Goal: Entertainment & Leisure: Browse casually

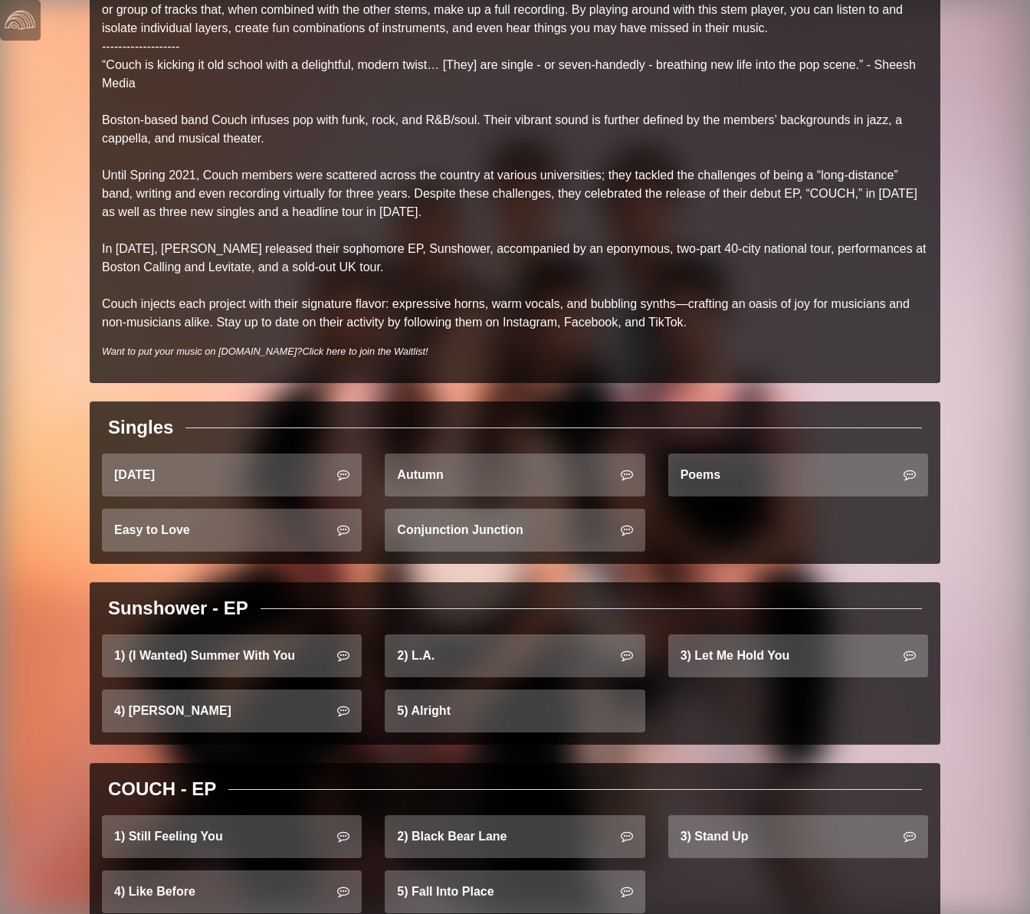
scroll to position [225, 0]
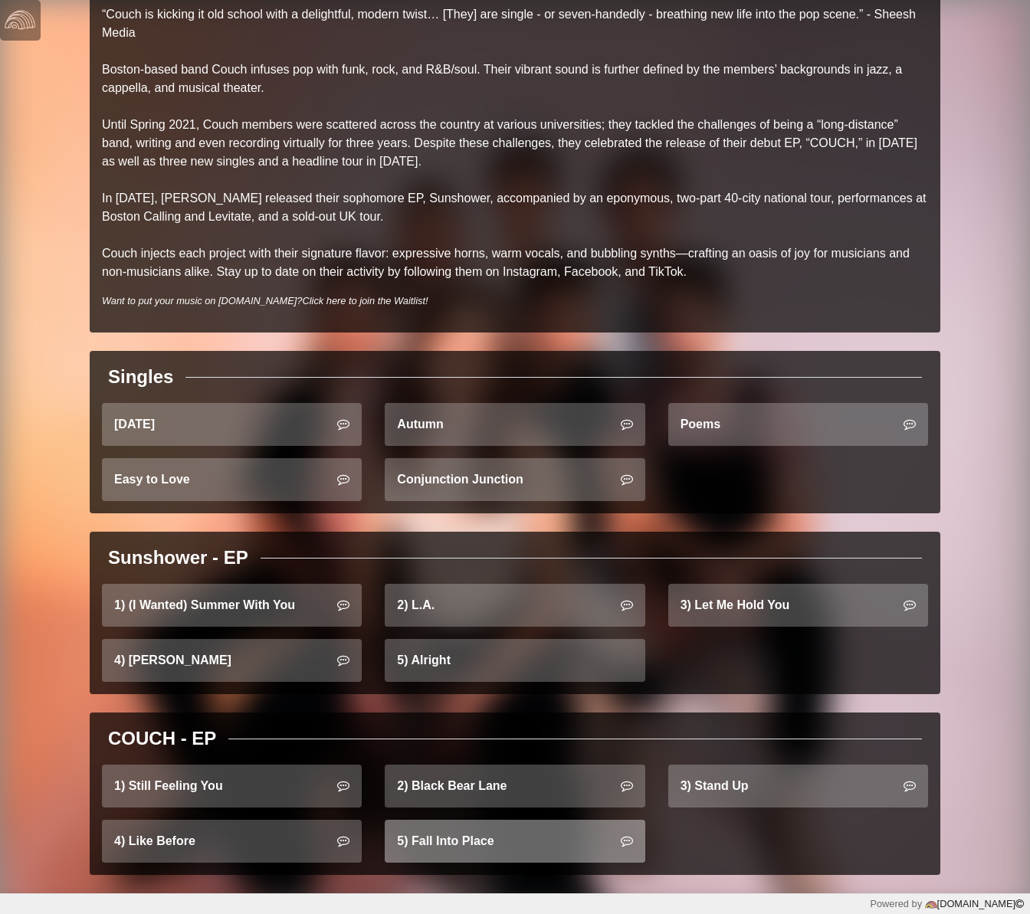
click at [492, 839] on link "5) Fall Into Place" at bounding box center [515, 841] width 260 height 43
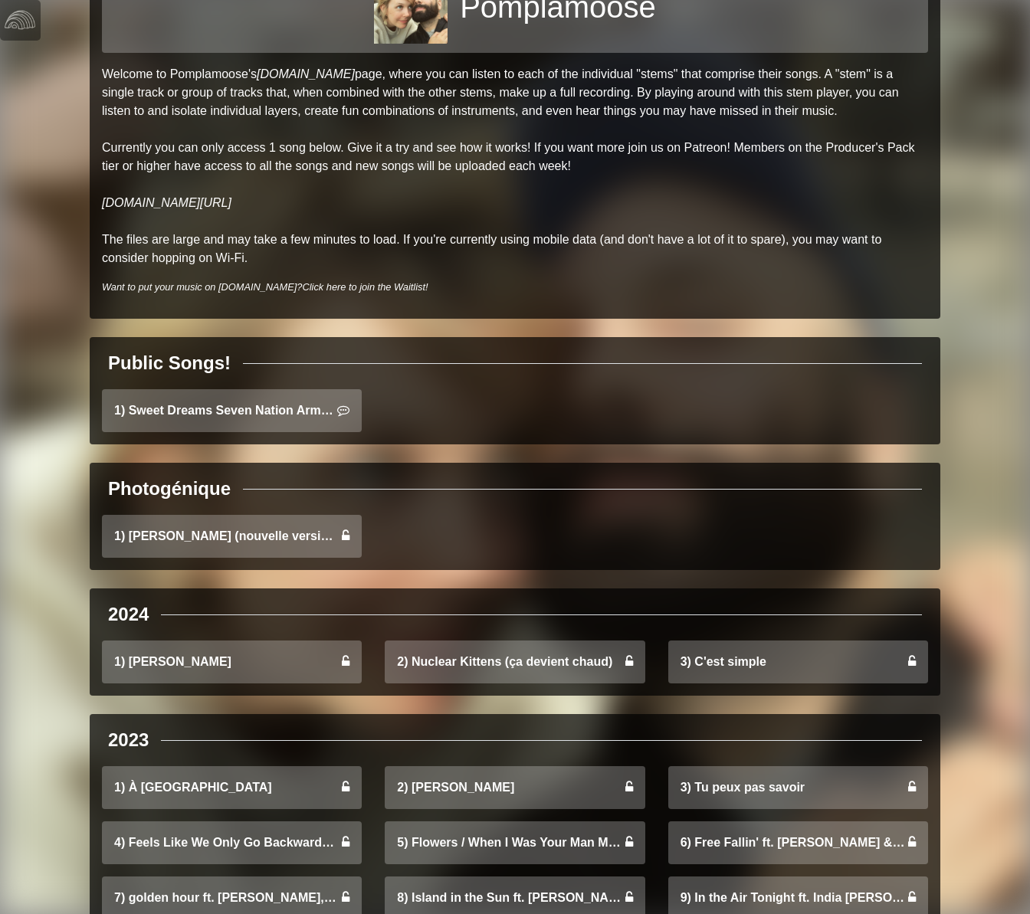
scroll to position [92, 0]
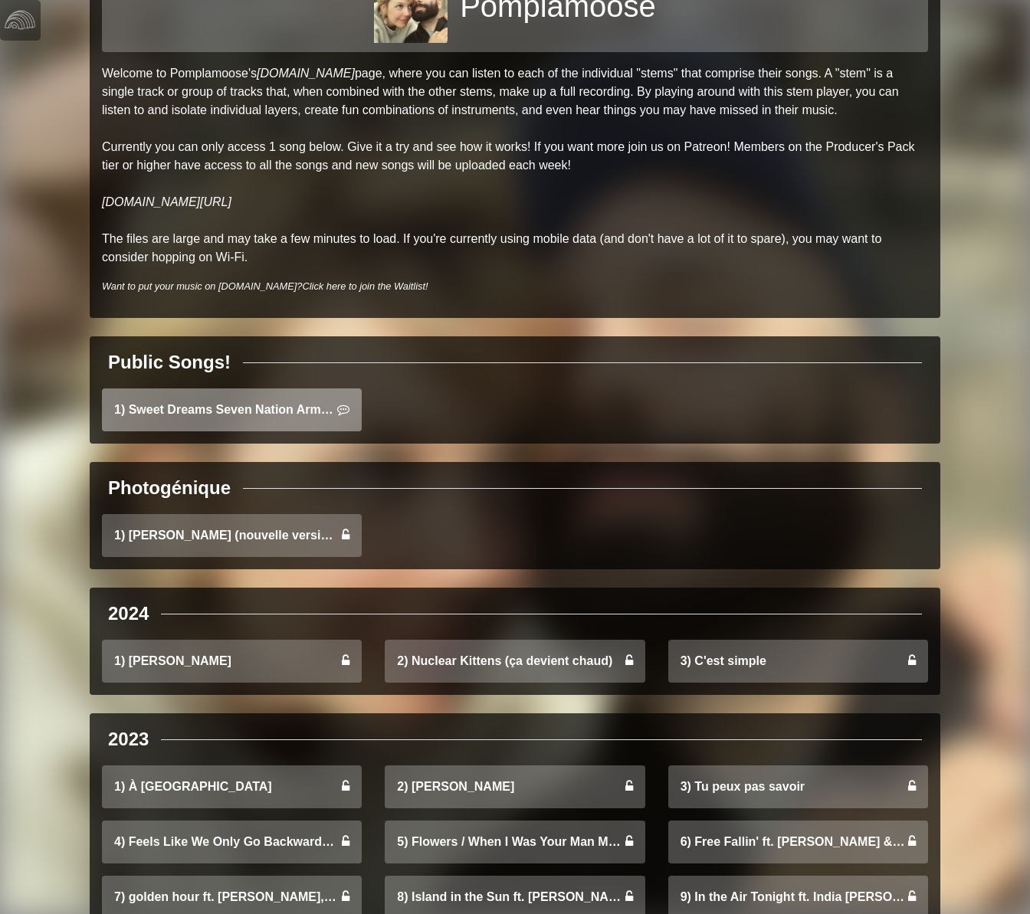
click at [192, 408] on link "1) Sweet Dreams Seven Nation Army Mashup" at bounding box center [232, 410] width 260 height 43
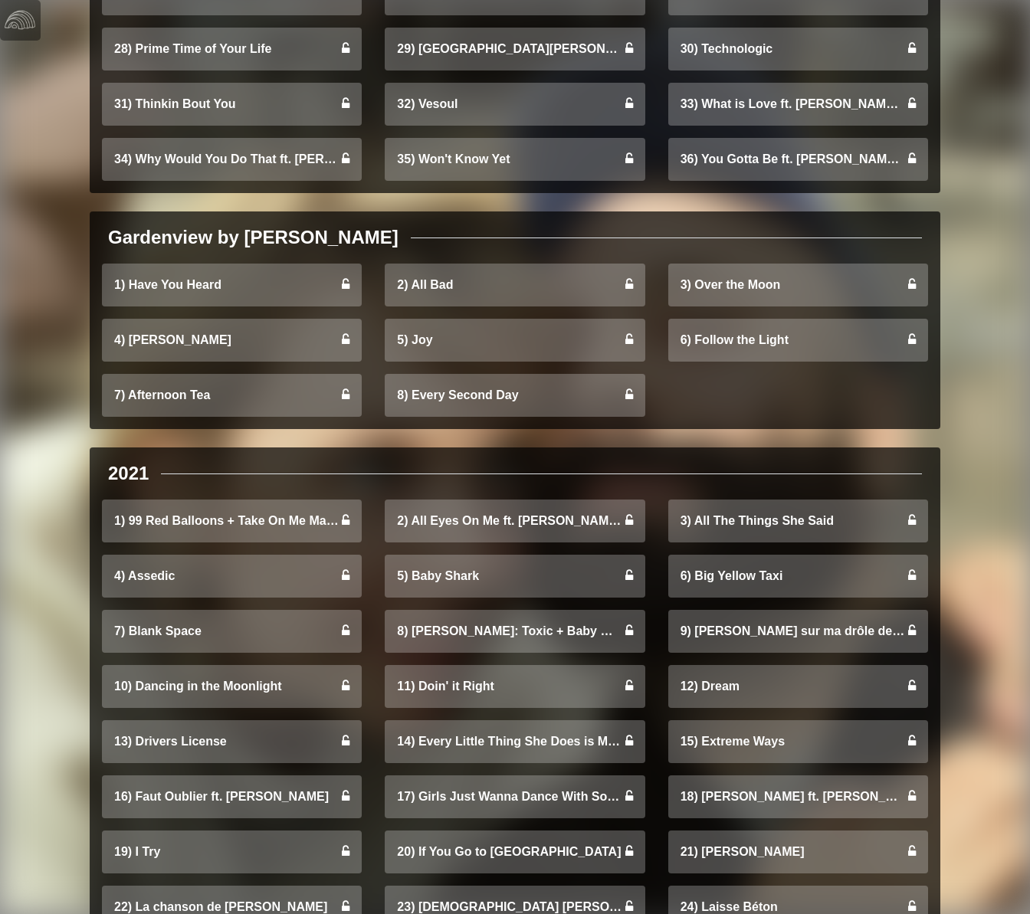
scroll to position [1619, 0]
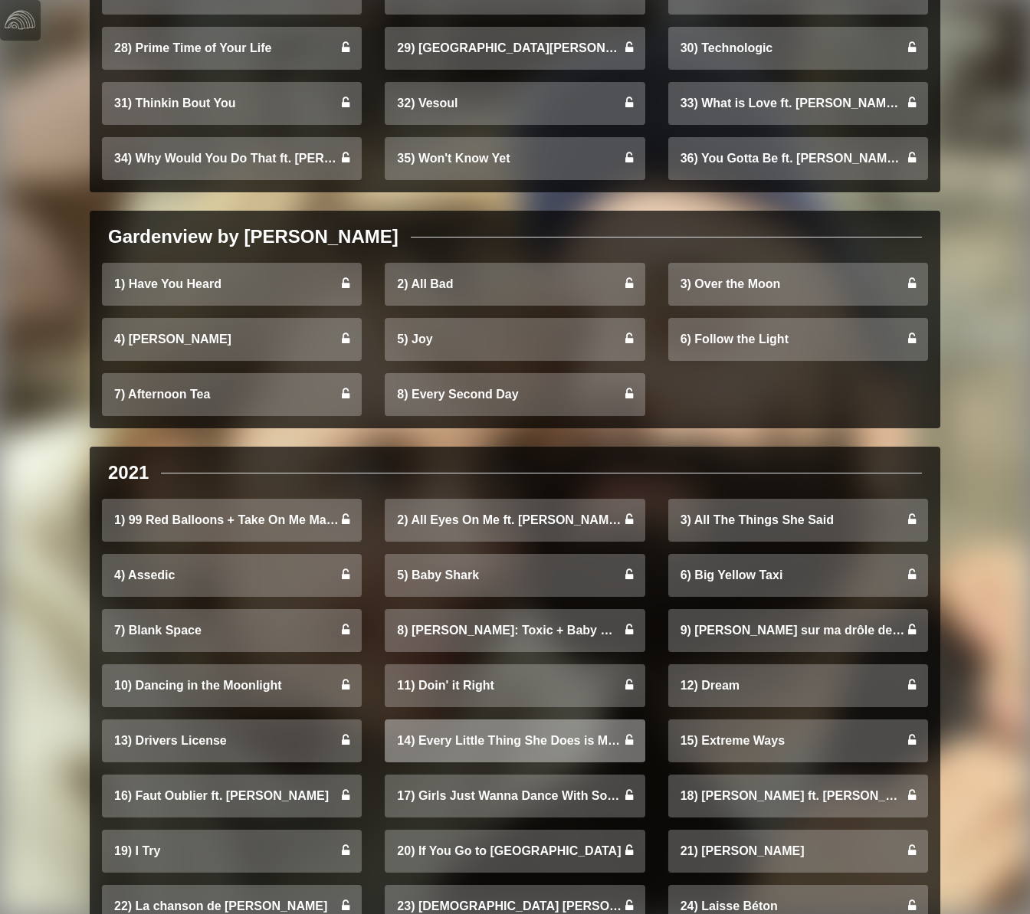
click at [504, 751] on link "14) Every Little Thing She Does is Magic" at bounding box center [515, 741] width 260 height 43
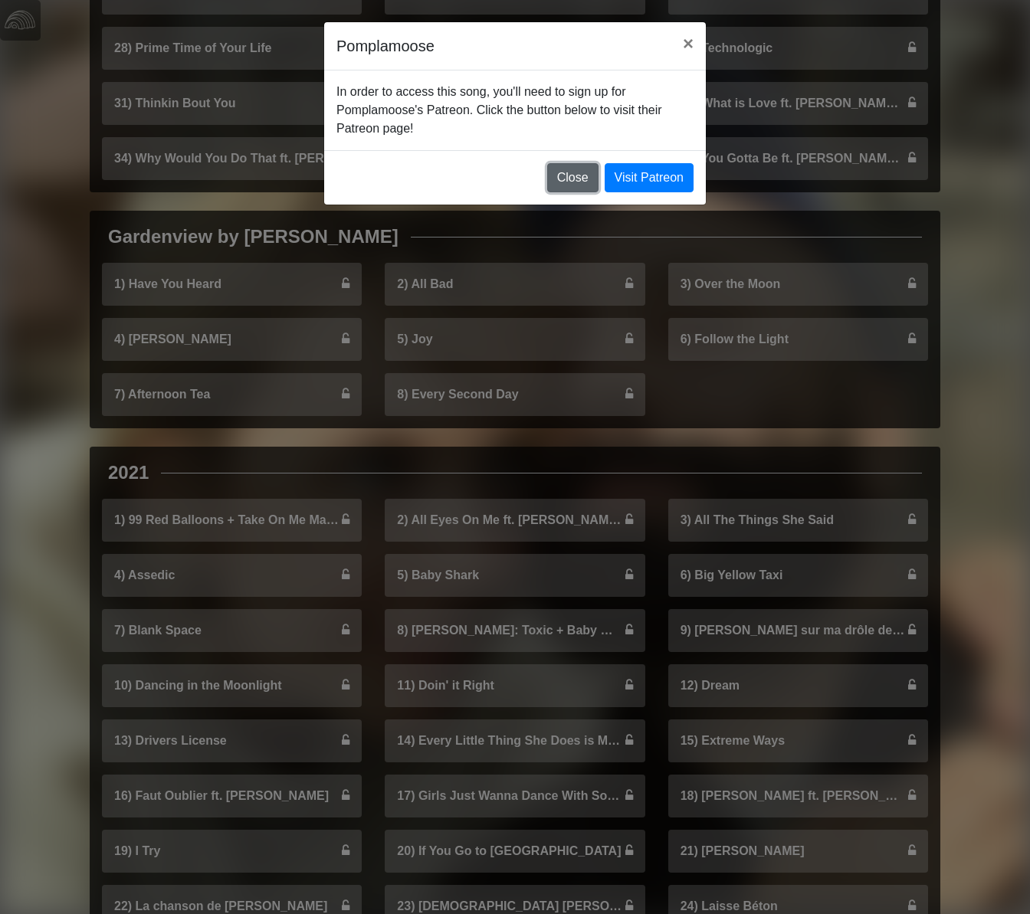
click at [568, 182] on button "Close" at bounding box center [572, 177] width 51 height 29
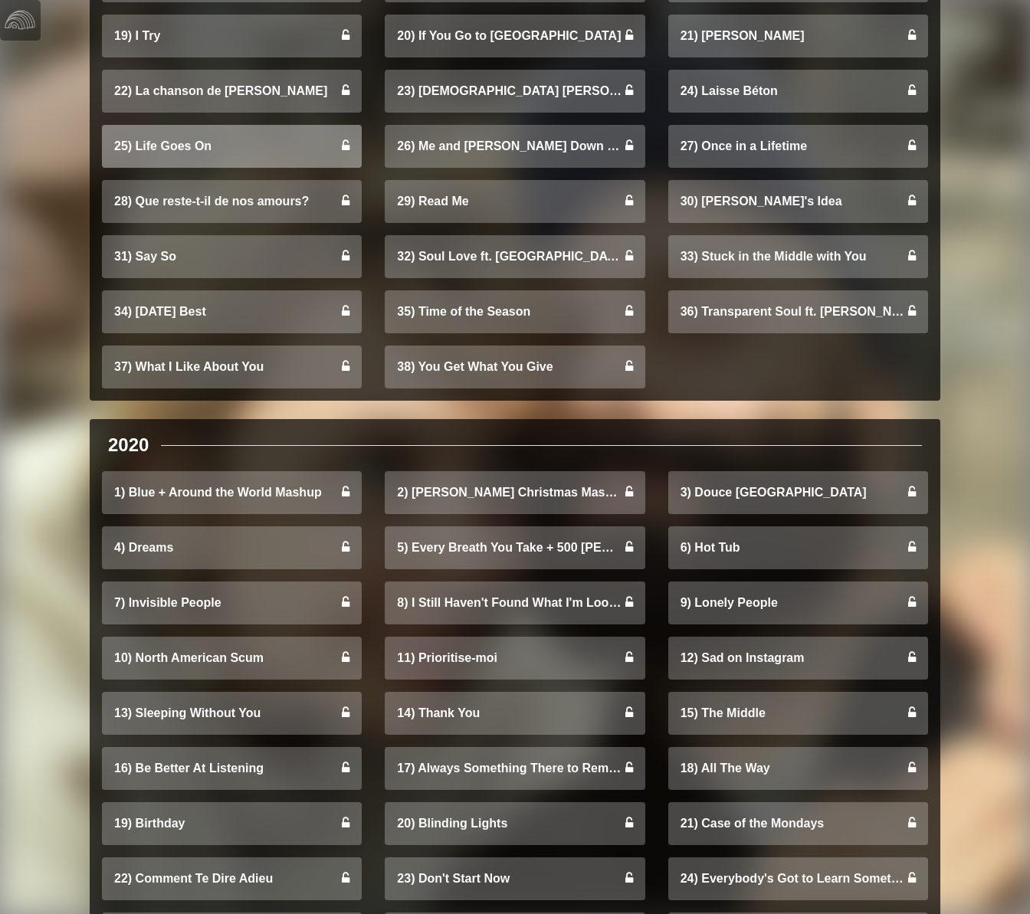
scroll to position [2412, 0]
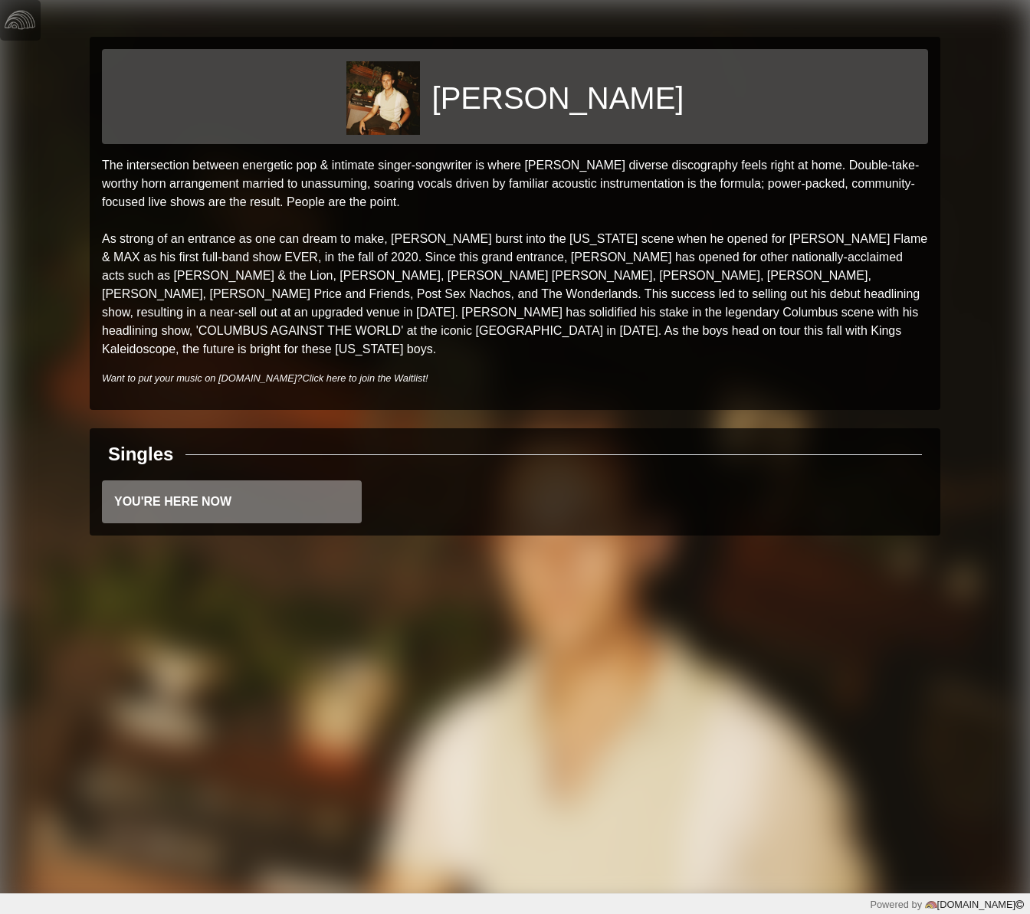
click at [201, 490] on link "YOU'RE HERE NOW" at bounding box center [232, 502] width 260 height 43
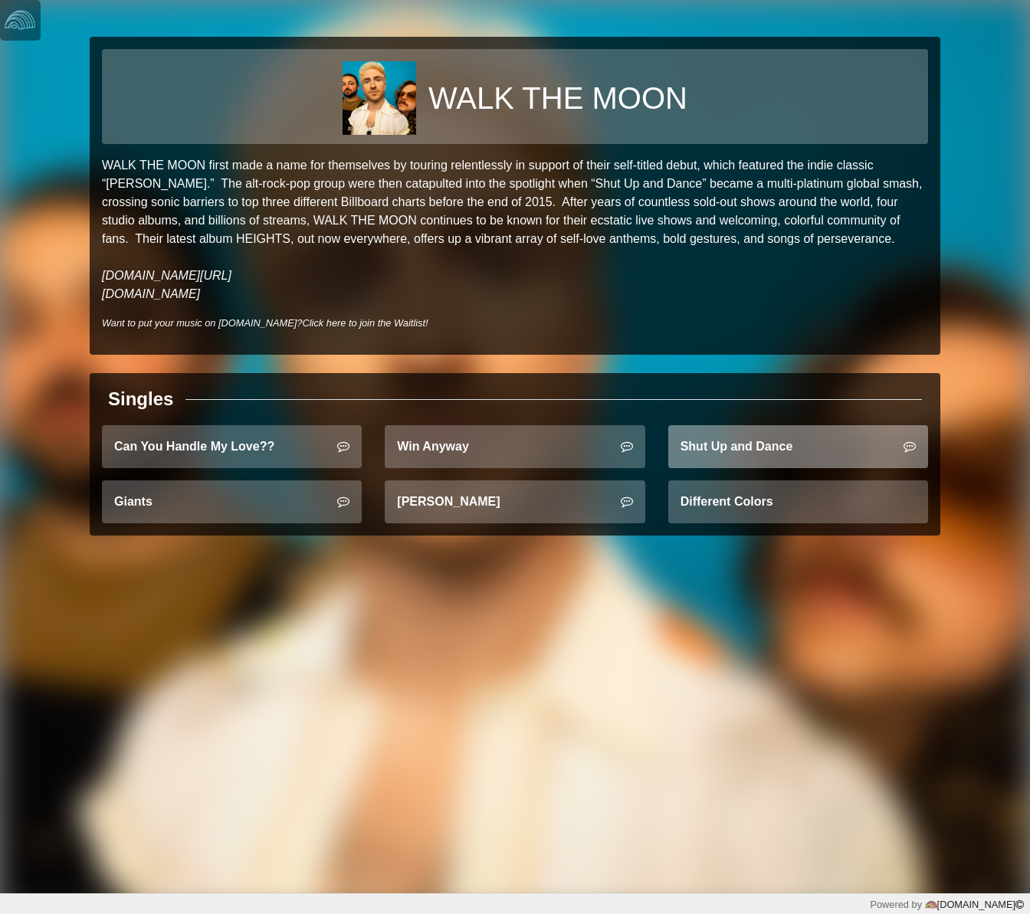
click at [750, 453] on link "Shut Up and Dance" at bounding box center [798, 446] width 260 height 43
click at [750, 451] on link "Shut Up and Dance" at bounding box center [798, 446] width 260 height 43
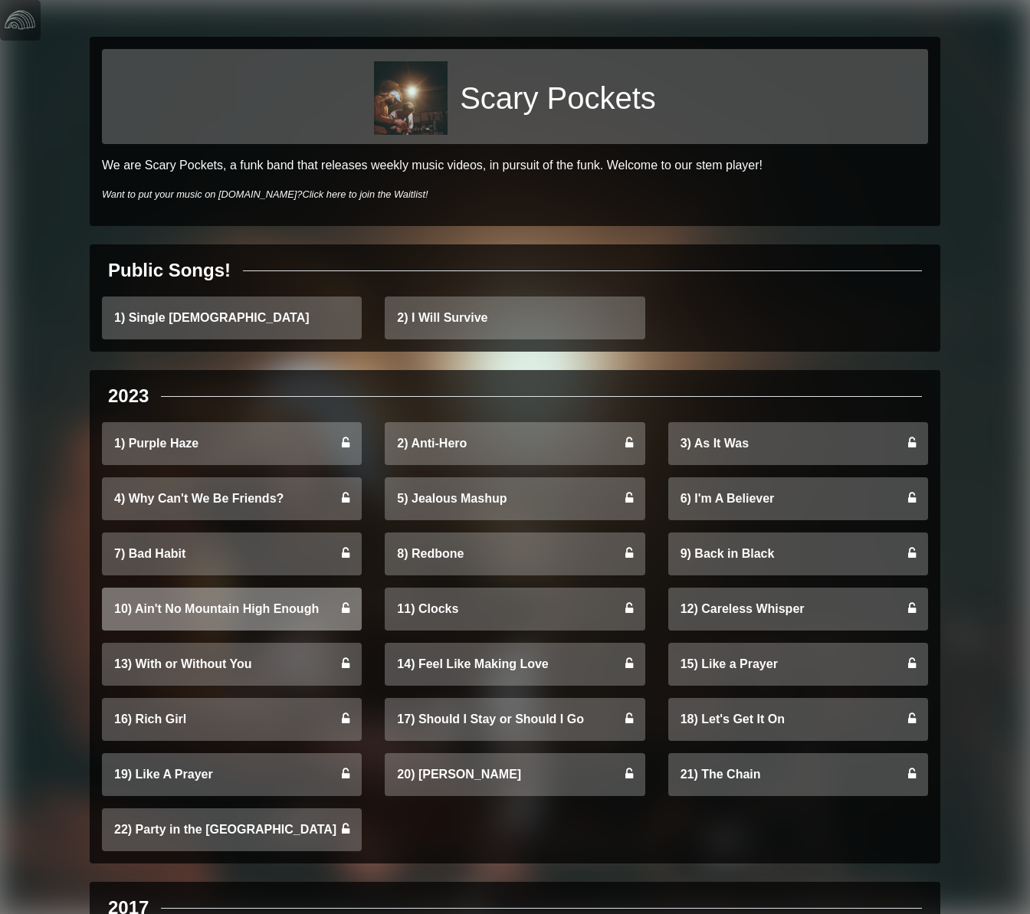
click at [179, 615] on link "10) Ain't No Mountain High Enough" at bounding box center [232, 609] width 260 height 43
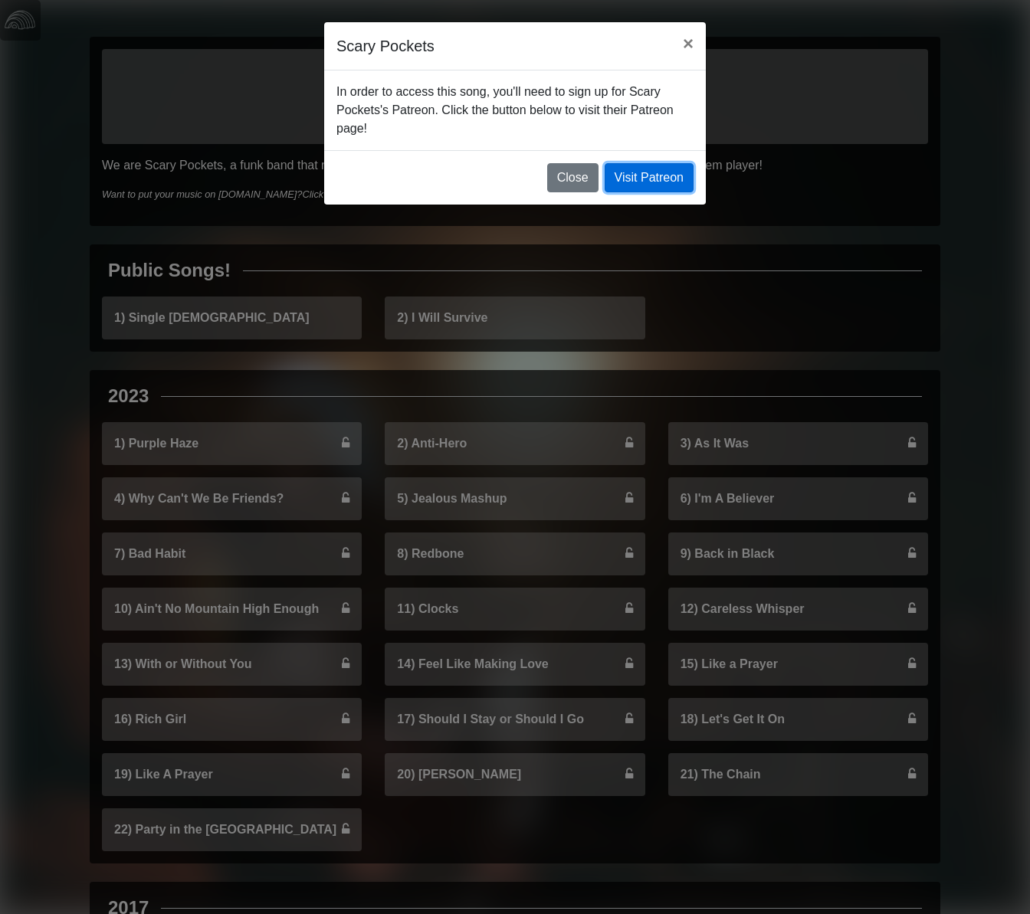
click at [665, 178] on link "Visit Patreon" at bounding box center [649, 177] width 89 height 29
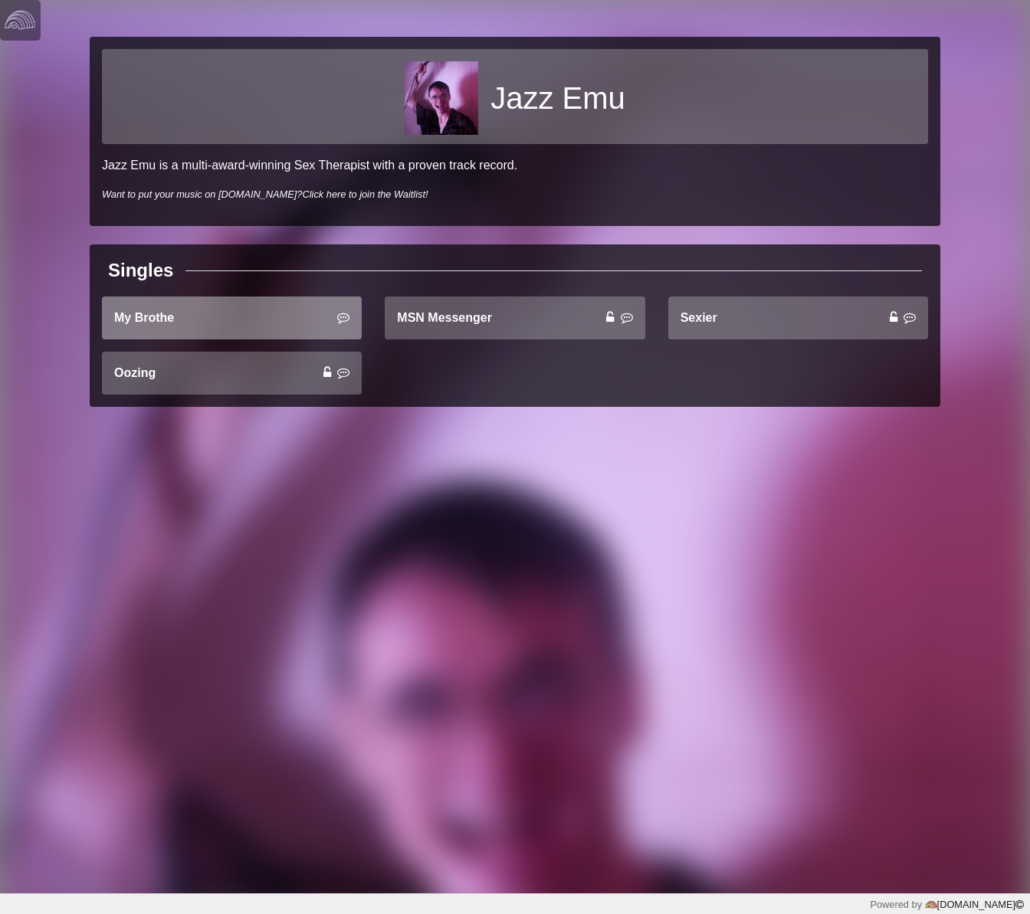
click at [241, 327] on link "My Brothe" at bounding box center [232, 318] width 260 height 43
